Goal: Transaction & Acquisition: Purchase product/service

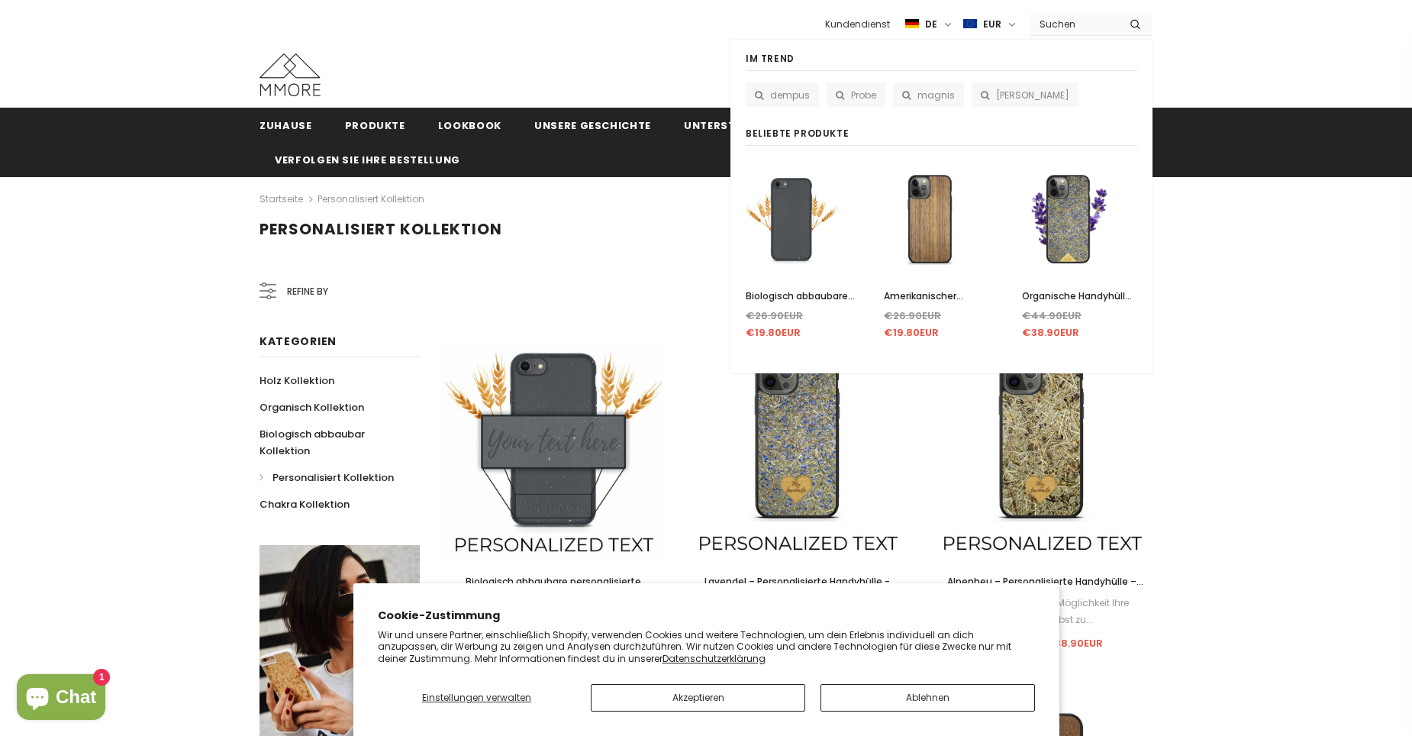
click at [1041, 20] on input "Search Site" at bounding box center [1075, 24] width 88 height 22
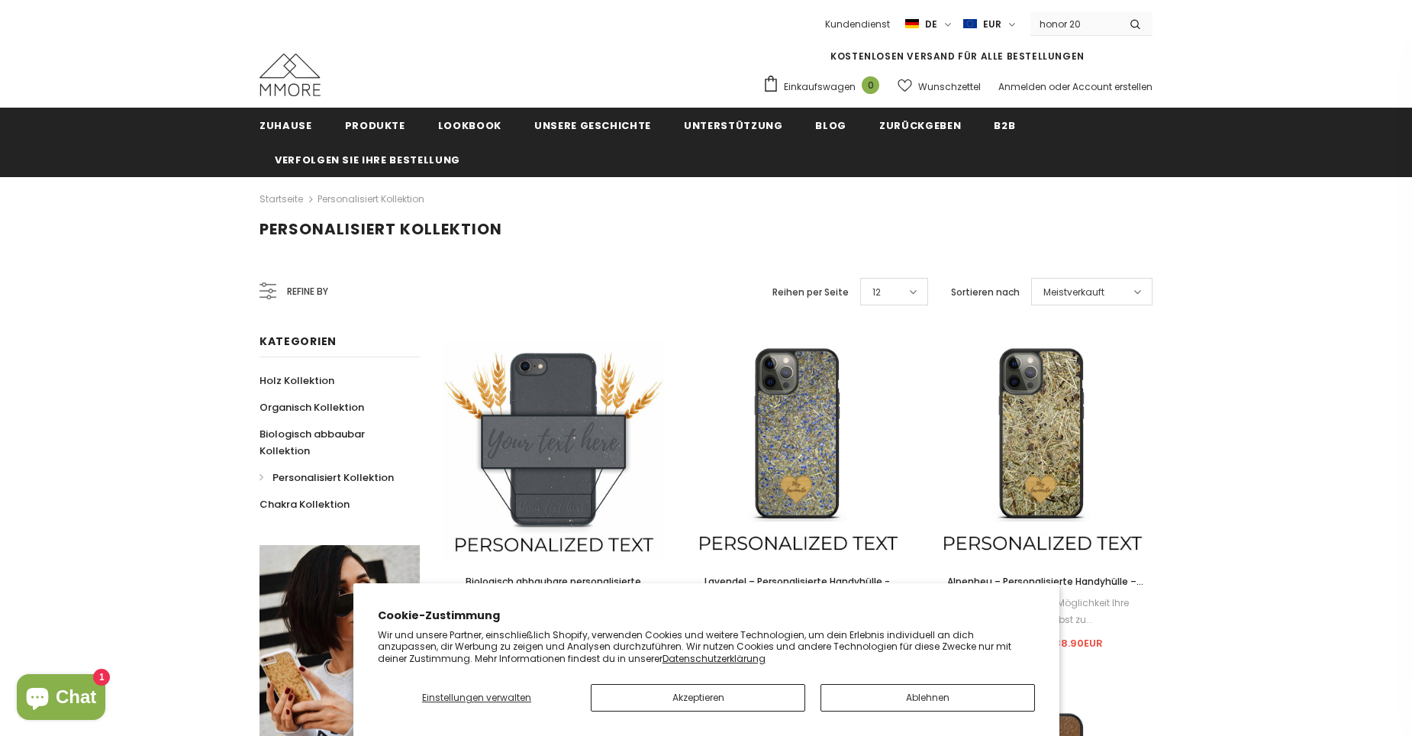
type input "honor 20"
click at [1119, 12] on button "submit" at bounding box center [1136, 23] width 34 height 23
